Goal: Information Seeking & Learning: Learn about a topic

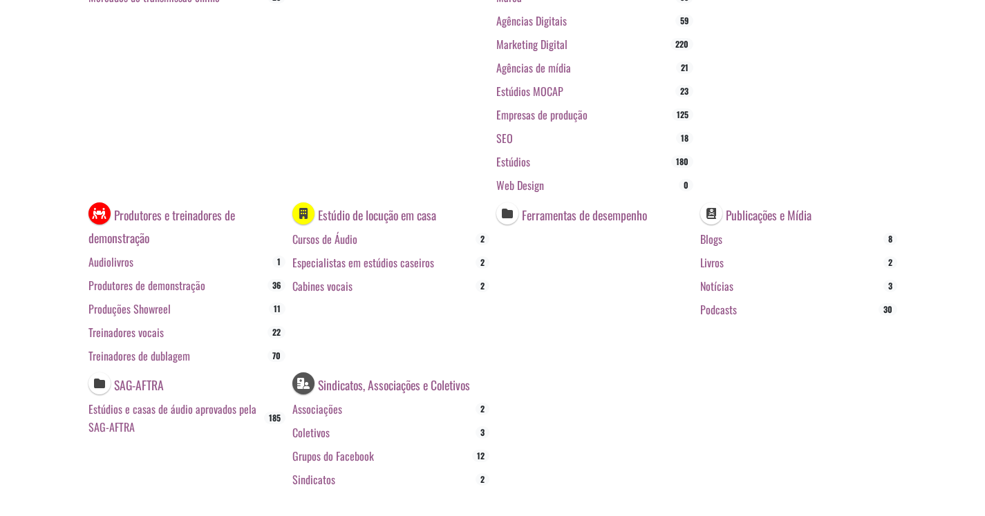
scroll to position [415, 0]
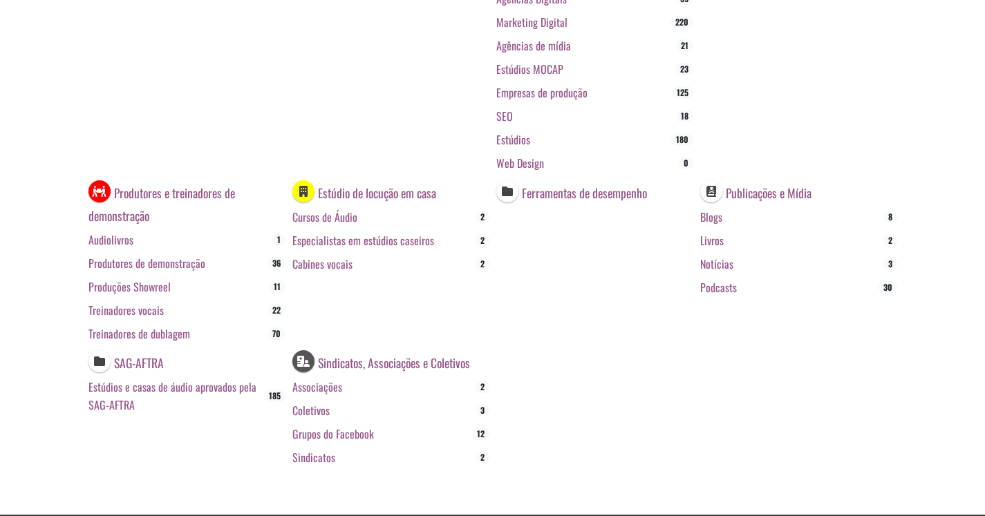
click at [370, 191] on font "Estúdio de locução em casa" at bounding box center [377, 192] width 118 height 18
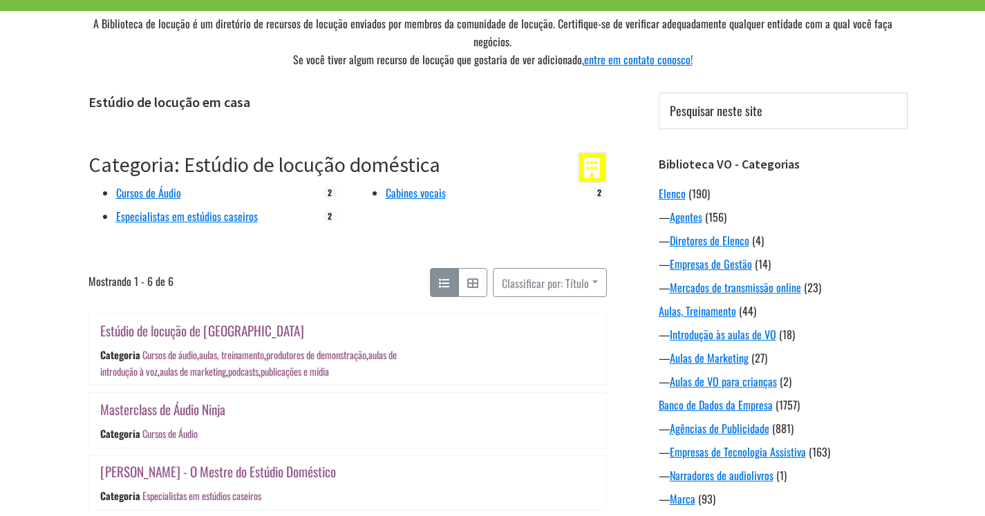
scroll to position [69, 0]
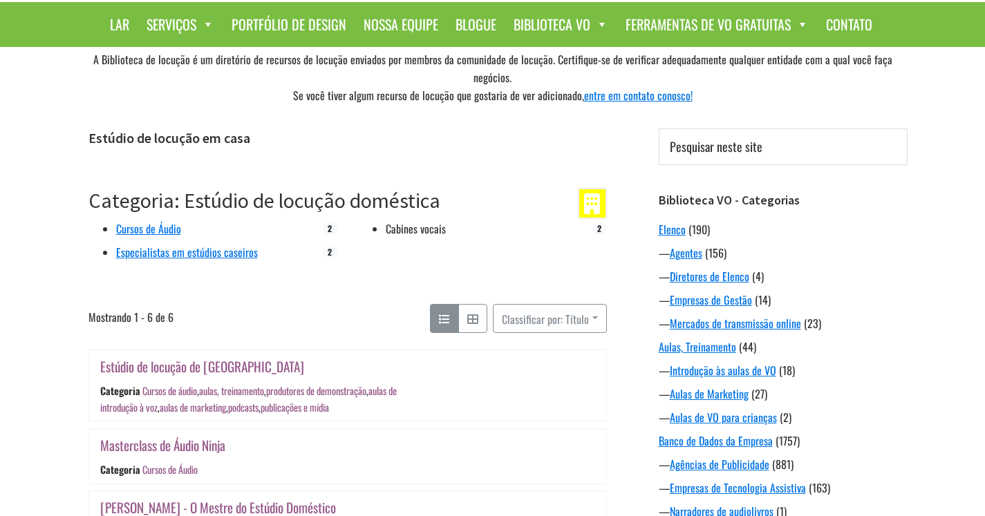
click at [408, 221] on font "Cabines vocais" at bounding box center [416, 229] width 60 height 17
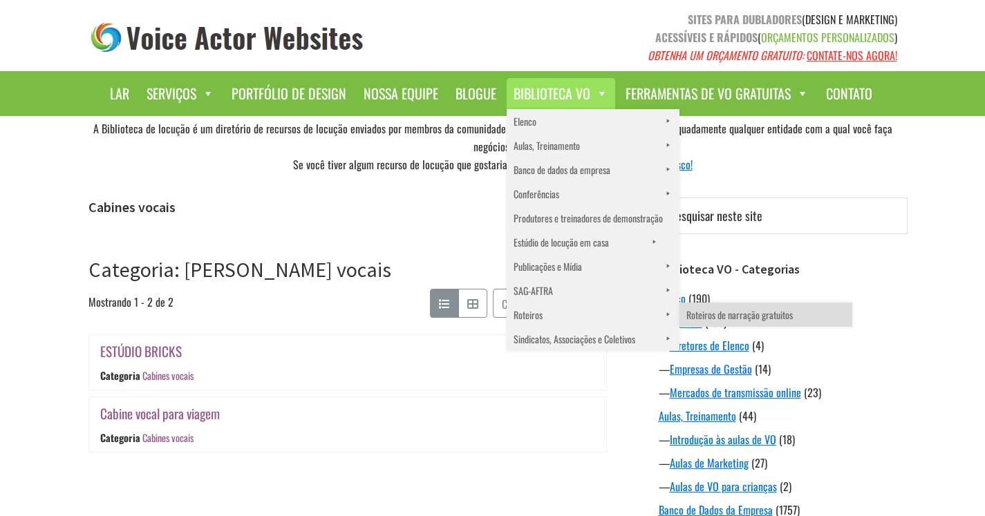
click at [723, 313] on font "Roteiros de narração gratuitos" at bounding box center [740, 315] width 106 height 15
